Goal: Find specific fact: Find contact information

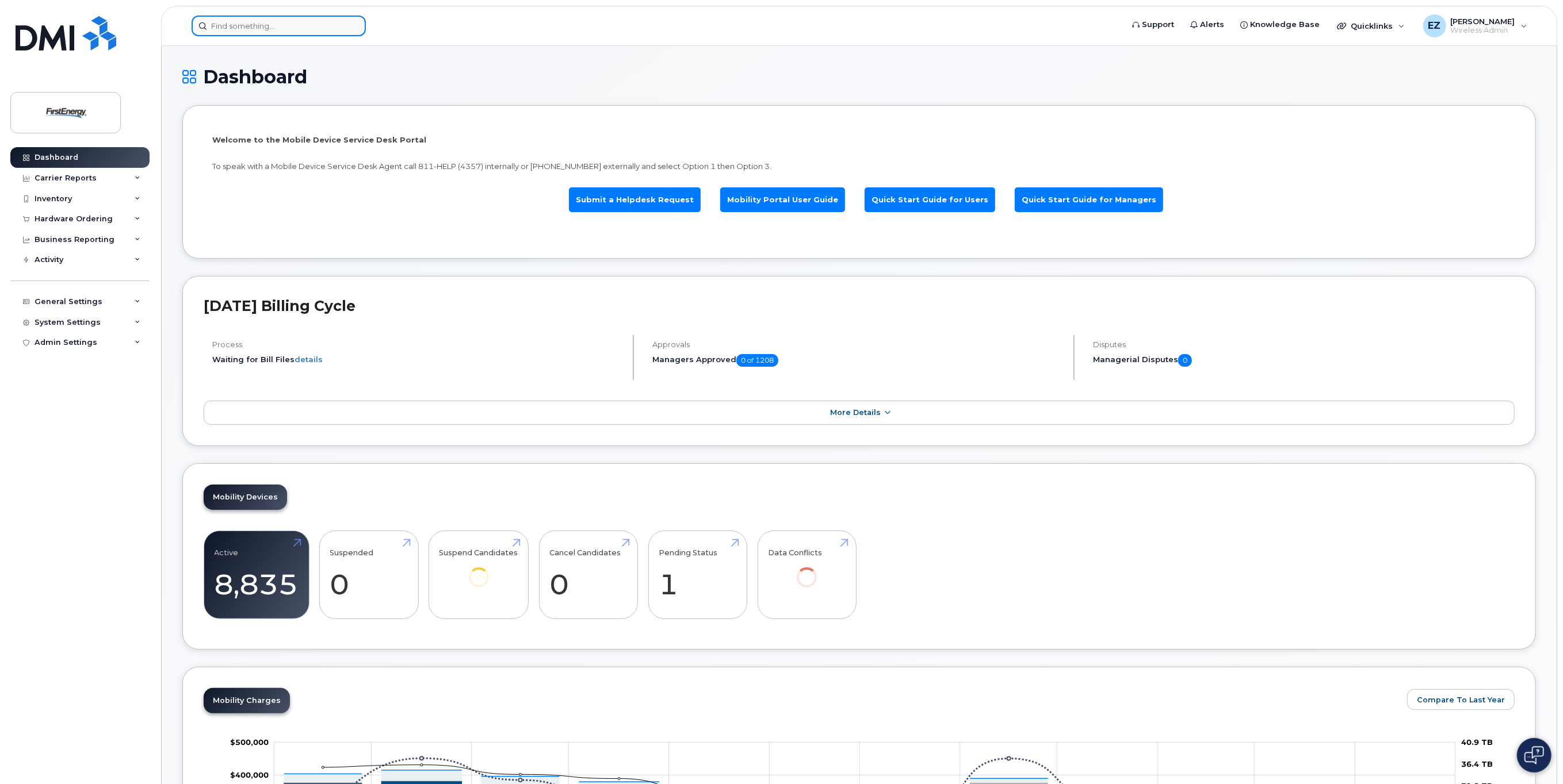
click at [266, 28] on input at bounding box center [278, 26] width 174 height 21
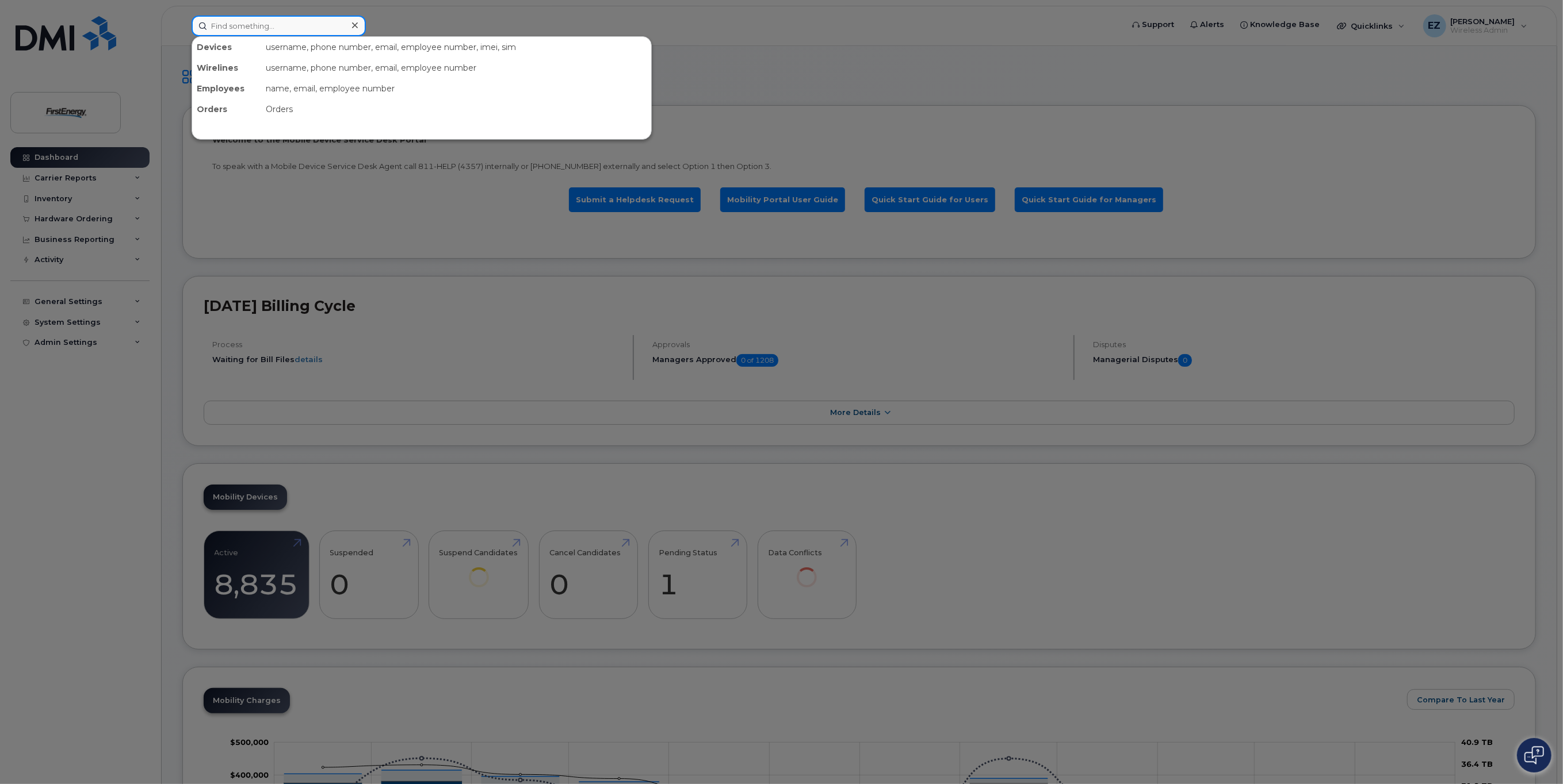
paste input "814-860-5411"
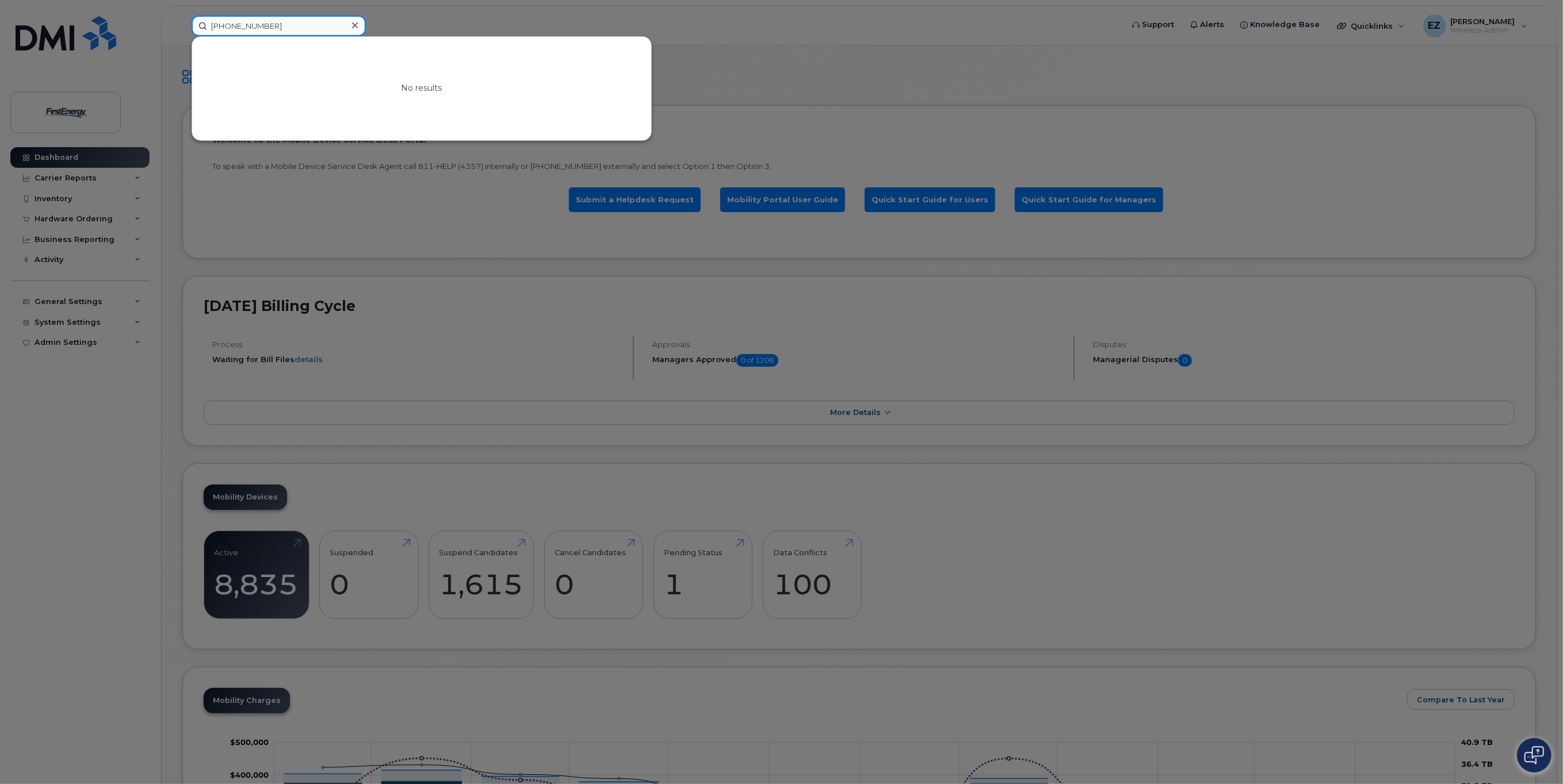
click at [231, 25] on input "814-860-5411" at bounding box center [278, 26] width 174 height 21
click at [245, 24] on input "814860-5411" at bounding box center [278, 26] width 174 height 21
type input "8148605411"
drag, startPoint x: 280, startPoint y: 27, endPoint x: 166, endPoint y: 23, distance: 114.1
click at [182, 23] on div "8148605411 No results" at bounding box center [653, 26] width 942 height 21
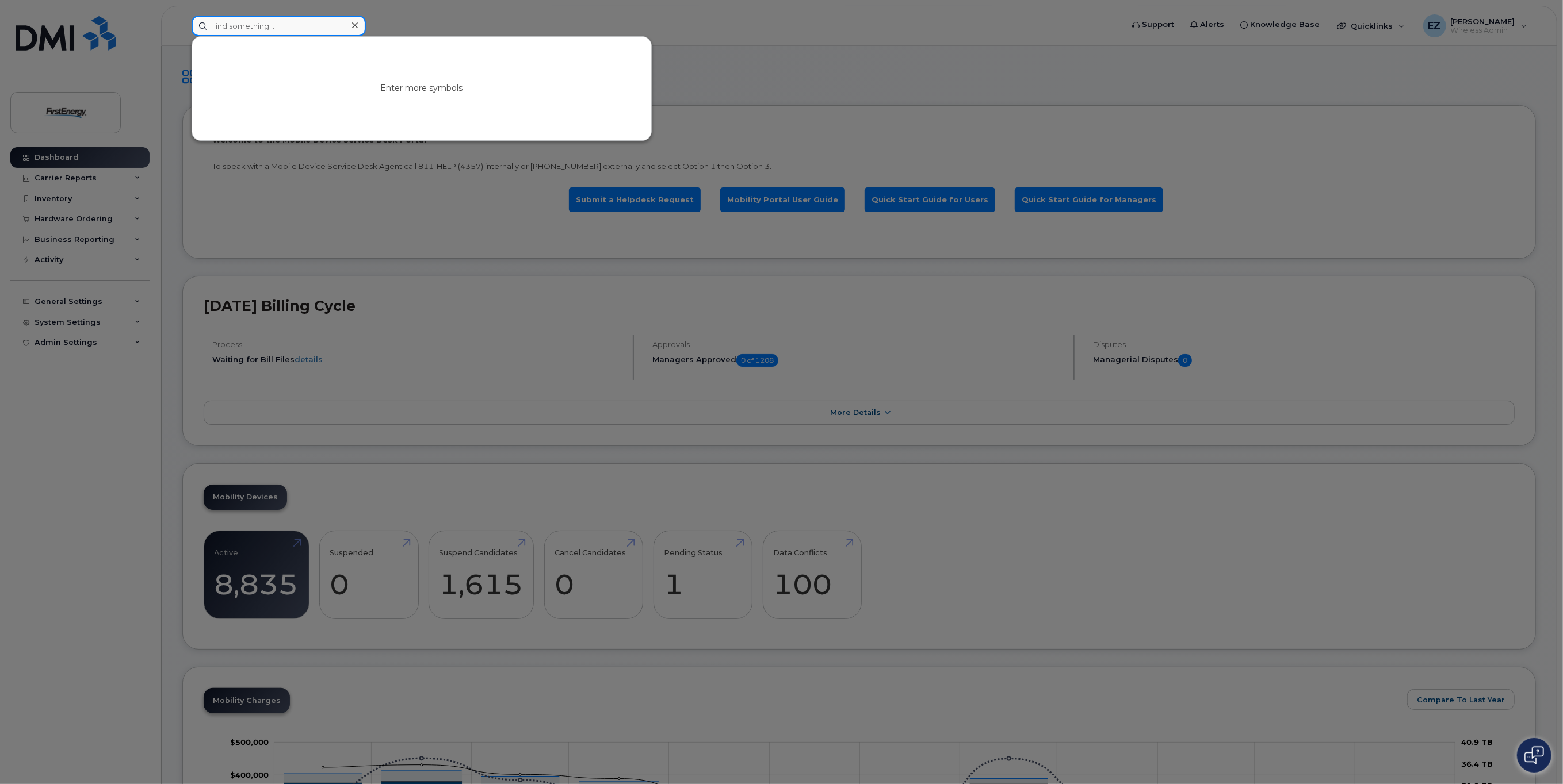
paste input "45095"
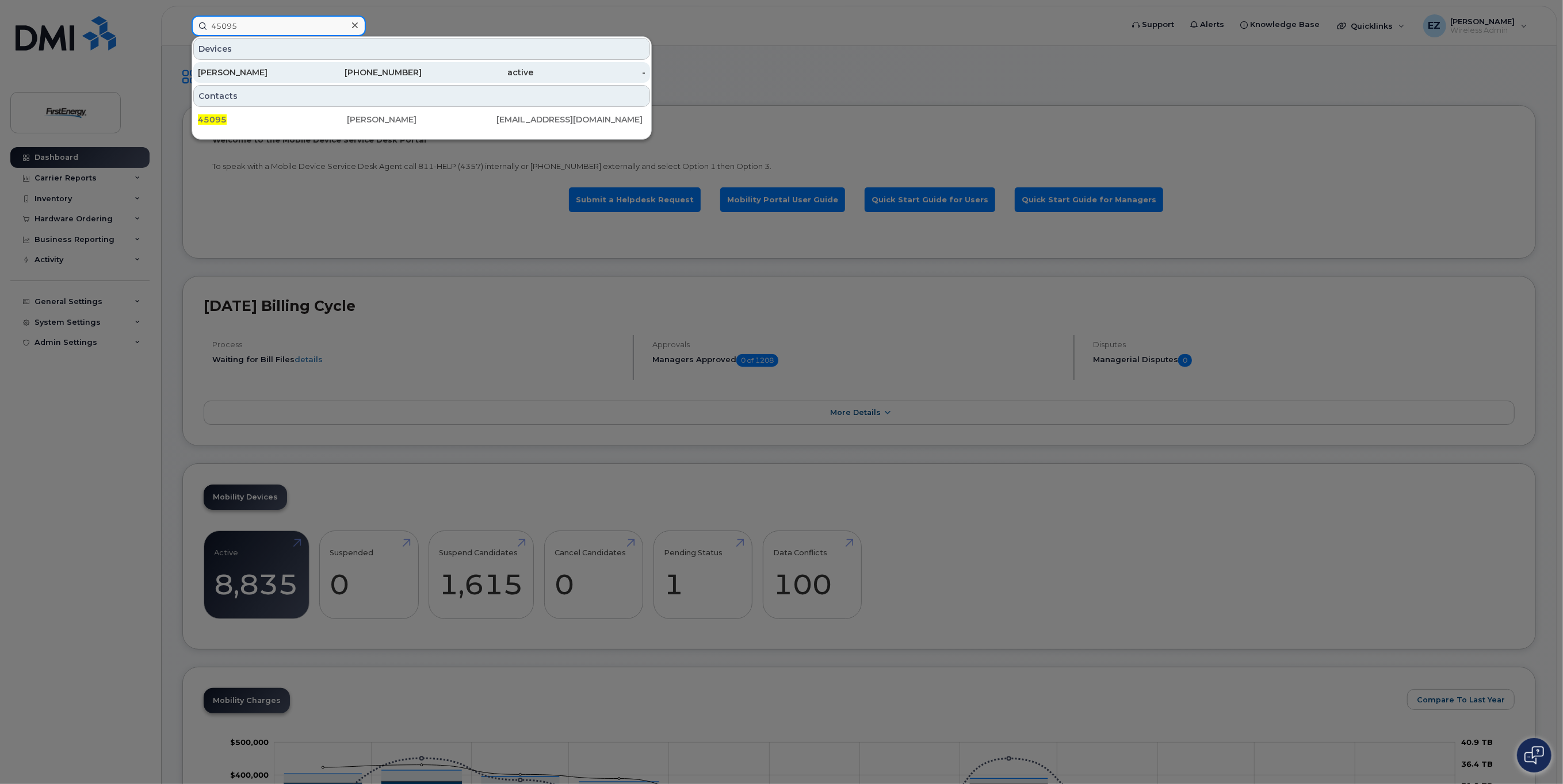
type input "45095"
click at [286, 70] on div "[PERSON_NAME]" at bounding box center [254, 73] width 112 height 11
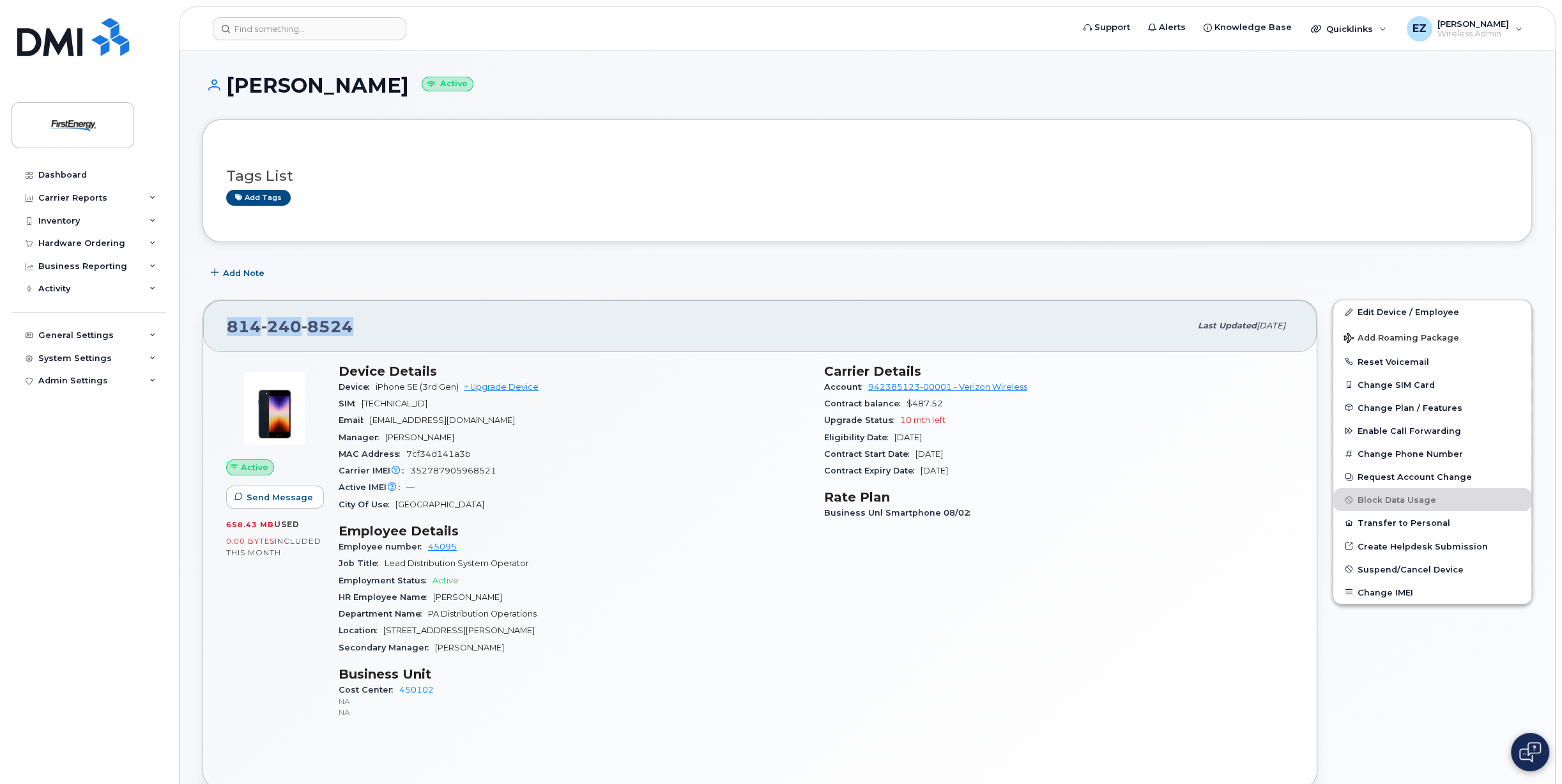
drag, startPoint x: 357, startPoint y: 323, endPoint x: 226, endPoint y: 328, distance: 131.1
click at [227, 328] on div "[PHONE_NUMBER]" at bounding box center [708, 326] width 964 height 27
